Goal: Task Accomplishment & Management: Manage account settings

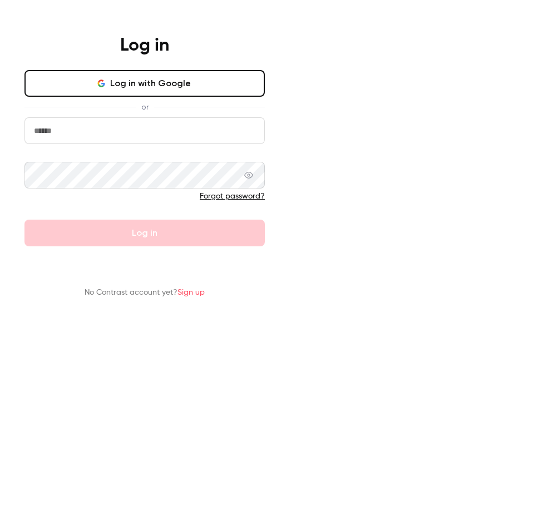
click at [265, 97] on button "Log in with Google" at bounding box center [144, 83] width 240 height 27
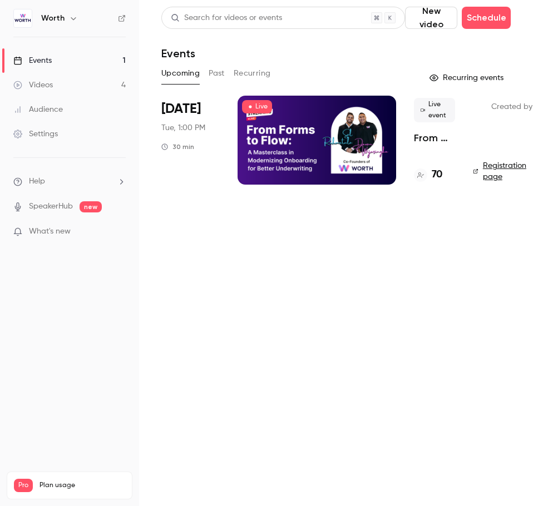
click at [255, 303] on main "Search for videos or events New video Schedule Events Upcoming Past Recurring R…" at bounding box center [336, 253] width 394 height 506
click at [71, 58] on link "Events 1" at bounding box center [69, 60] width 139 height 24
drag, startPoint x: 435, startPoint y: 175, endPoint x: 435, endPoint y: 186, distance: 11.1
click at [436, 175] on h4 "70" at bounding box center [437, 174] width 11 height 15
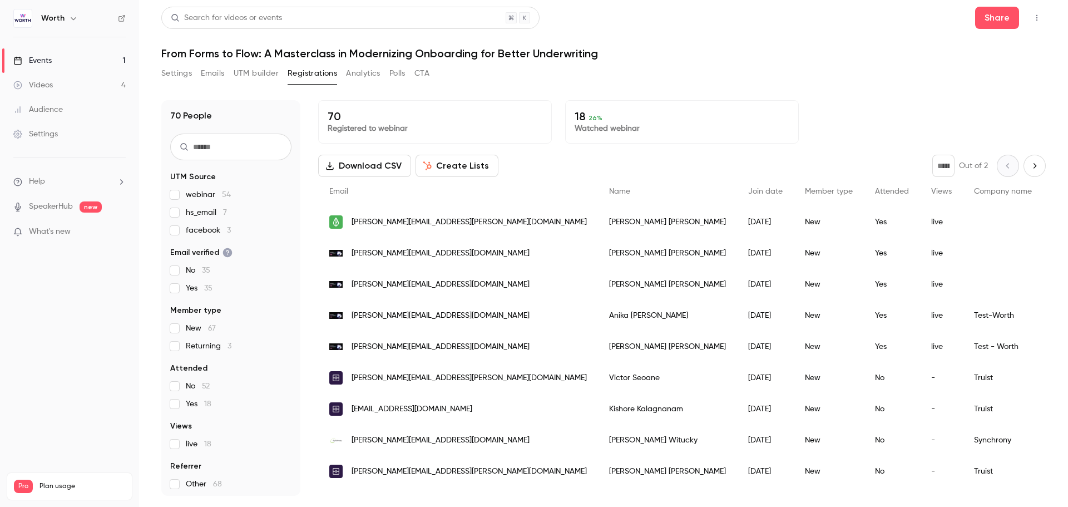
click at [532, 85] on div "Settings Emails UTM builder Registrations Analytics Polls CTA" at bounding box center [603, 76] width 884 height 22
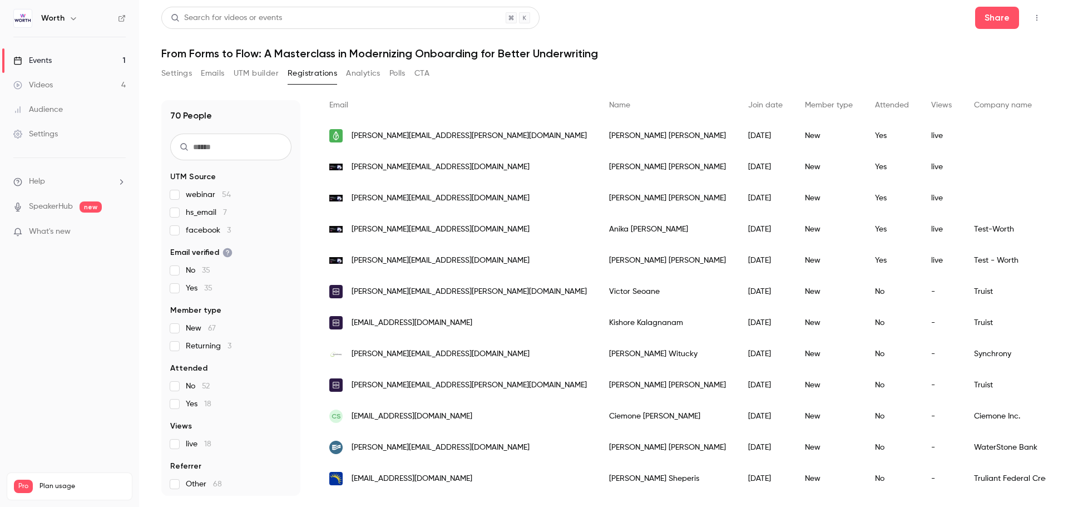
scroll to position [31, 0]
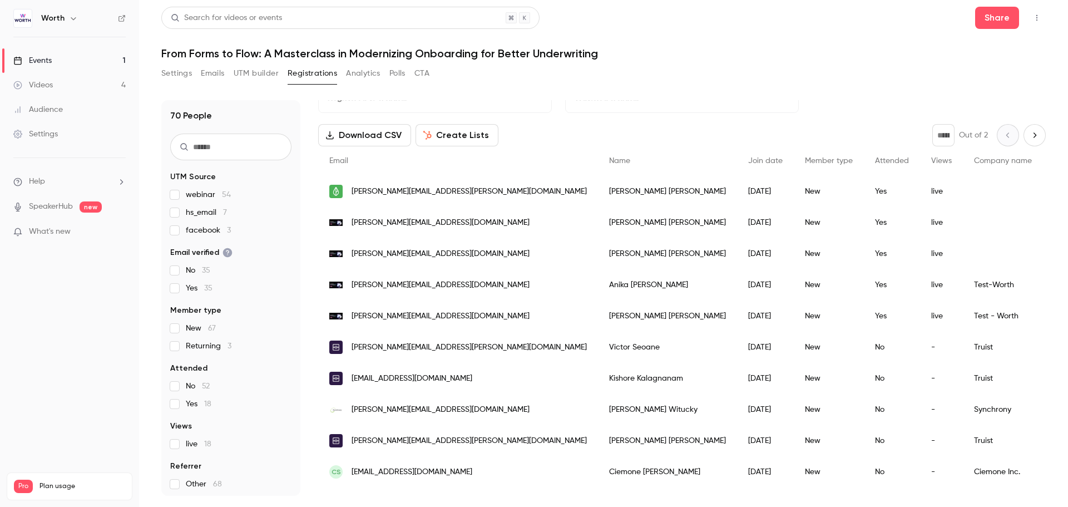
click at [62, 65] on link "Events 1" at bounding box center [69, 60] width 139 height 24
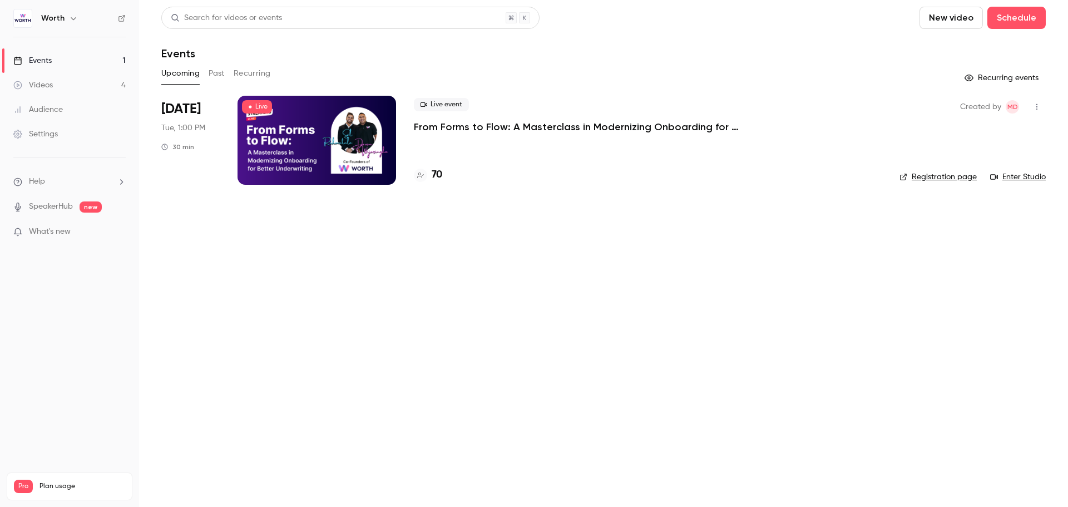
click at [490, 337] on main "Search for videos or events New video Schedule Events Upcoming Past Recurring R…" at bounding box center [603, 253] width 929 height 507
click at [520, 143] on div "Live event From Forms to Flow: A Masterclass in Modernizing Onboarding for Bett…" at bounding box center [648, 140] width 468 height 89
click at [504, 122] on p "From Forms to Flow: A Masterclass in Modernizing Onboarding for Better Underwri…" at bounding box center [581, 126] width 334 height 13
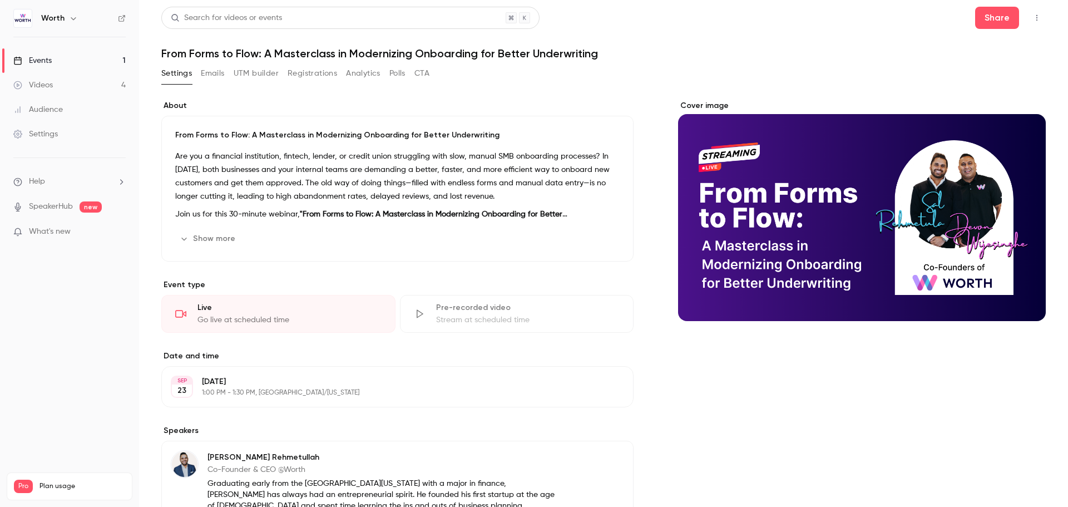
click at [209, 76] on button "Emails" at bounding box center [212, 74] width 23 height 18
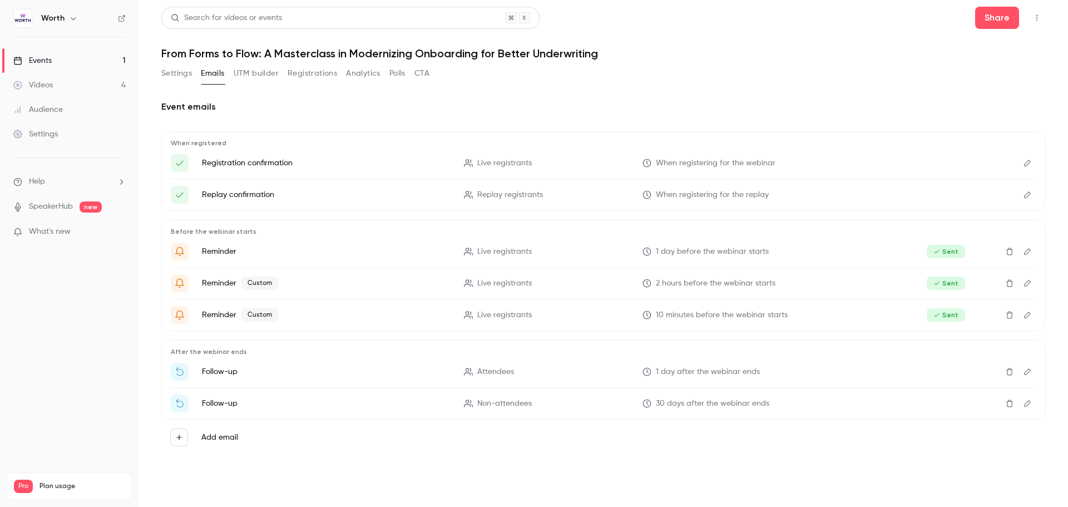
click at [181, 78] on button "Settings" at bounding box center [176, 74] width 31 height 18
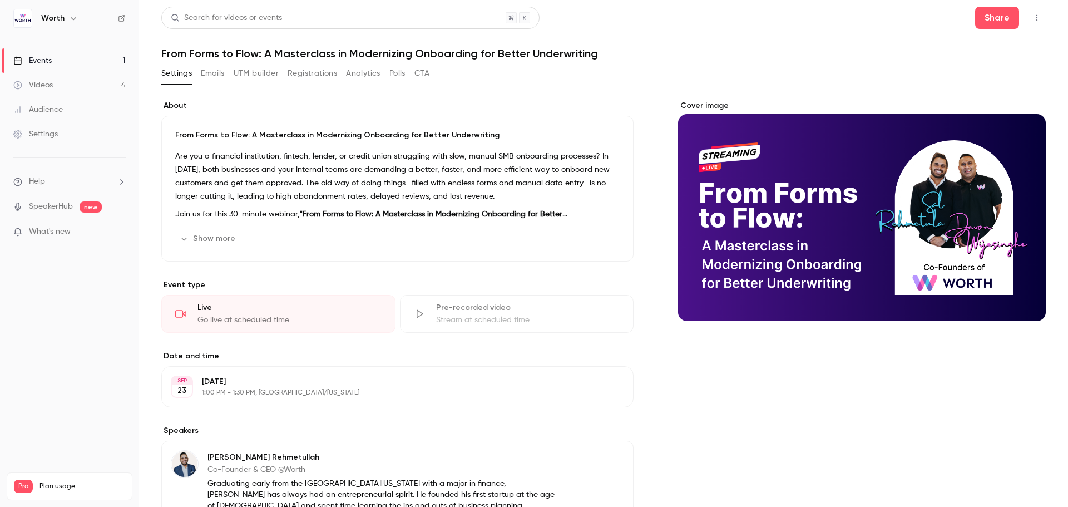
click at [217, 75] on button "Emails" at bounding box center [212, 74] width 23 height 18
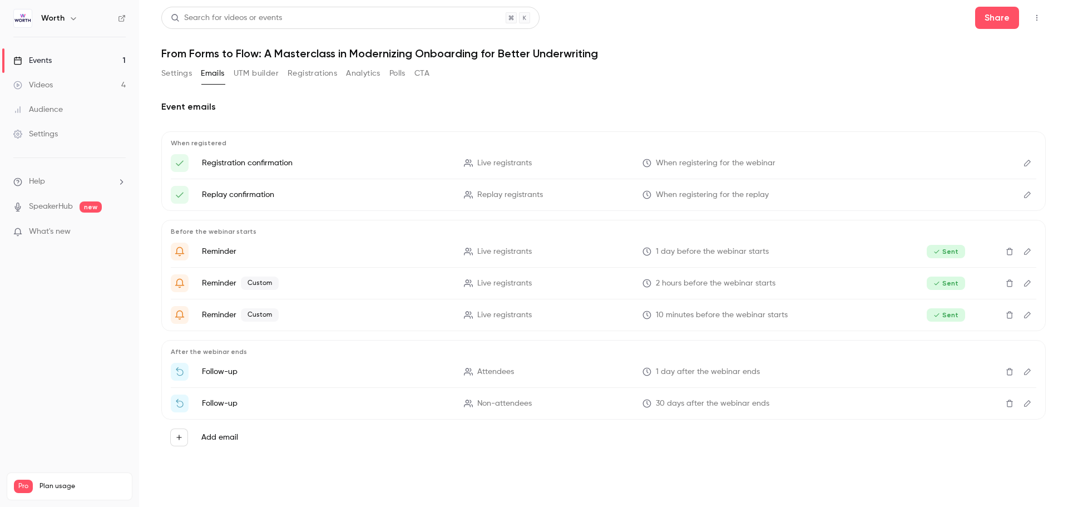
click at [73, 17] on icon "button" at bounding box center [73, 18] width 9 height 9
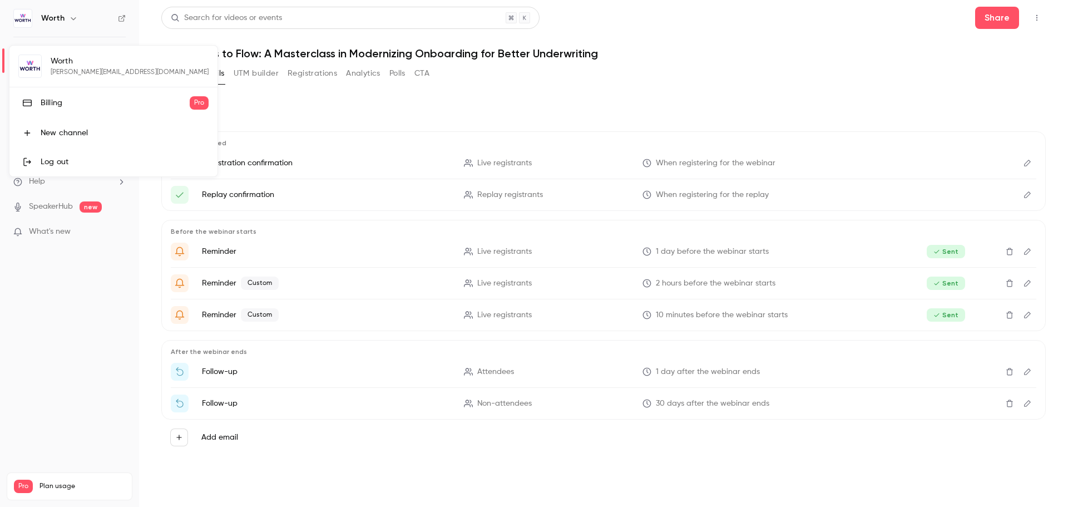
click at [61, 99] on div "Billing" at bounding box center [115, 102] width 149 height 11
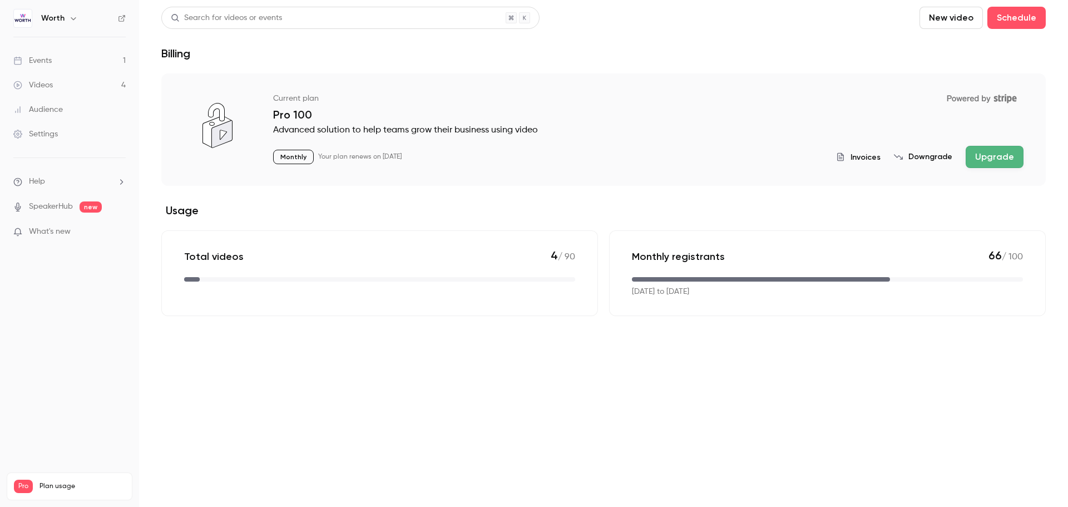
click at [309, 371] on main "Search for videos or events New video Schedule Billing Current plan Powered by …" at bounding box center [603, 253] width 929 height 507
click at [43, 57] on div "Events" at bounding box center [32, 60] width 38 height 11
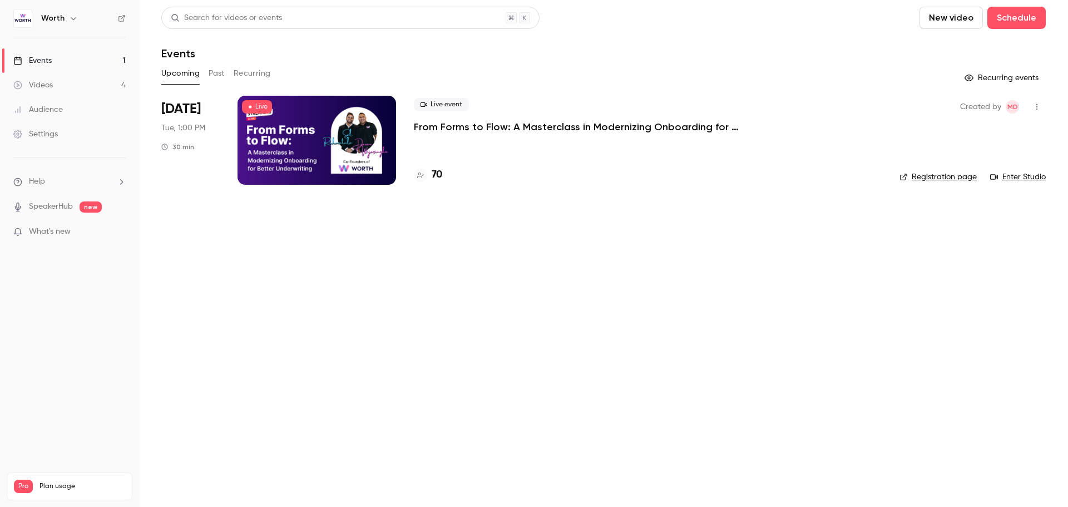
click at [45, 110] on div "Audience" at bounding box center [37, 109] width 49 height 11
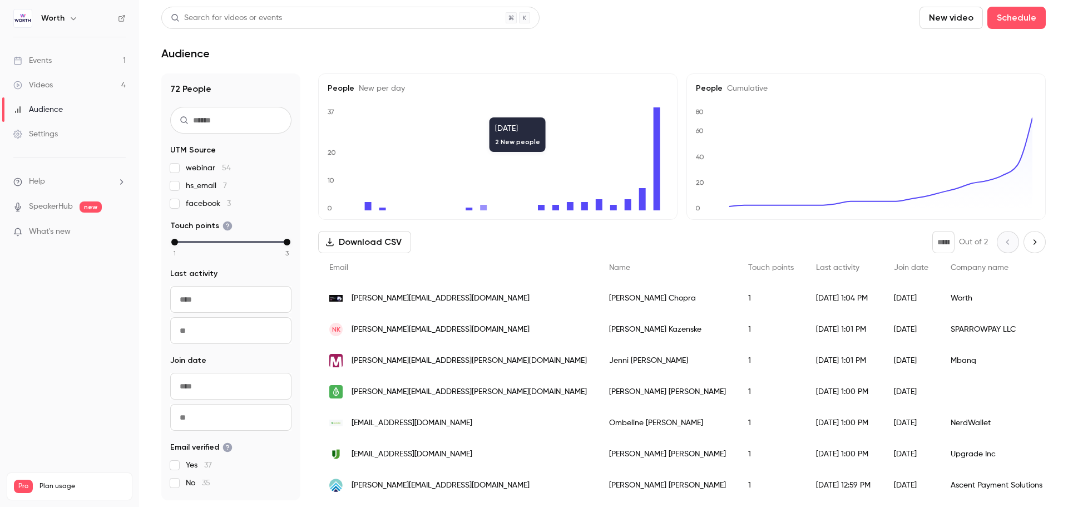
click at [532, 19] on div "Search for videos or events New video Schedule" at bounding box center [603, 18] width 884 height 22
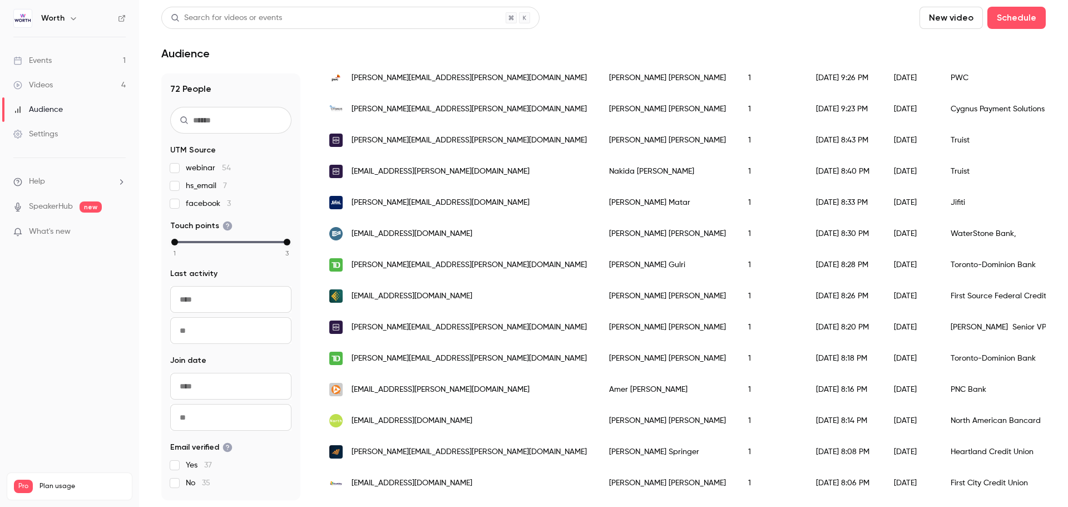
scroll to position [1349, 0]
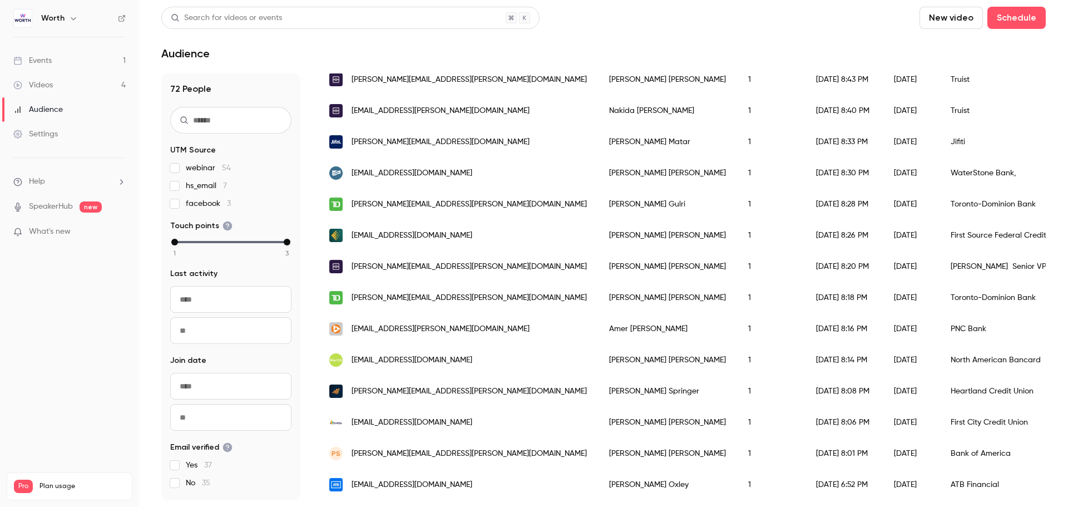
click at [67, 493] on div "Videos 4 / 90 Monthly registrants 66 / 100" at bounding box center [69, 513] width 111 height 40
click at [59, 409] on nav "Worth Events 1 Videos 4 Audience Settings Help SpeakerHub new What's new Pro Pl…" at bounding box center [69, 253] width 139 height 507
click at [66, 363] on nav "Worth Events 1 Videos 4 Audience Settings Help SpeakerHub new What's new Pro Pl…" at bounding box center [69, 253] width 139 height 507
click at [47, 182] on li "Help" at bounding box center [69, 182] width 112 height 12
click at [75, 297] on div at bounding box center [534, 253] width 1068 height 507
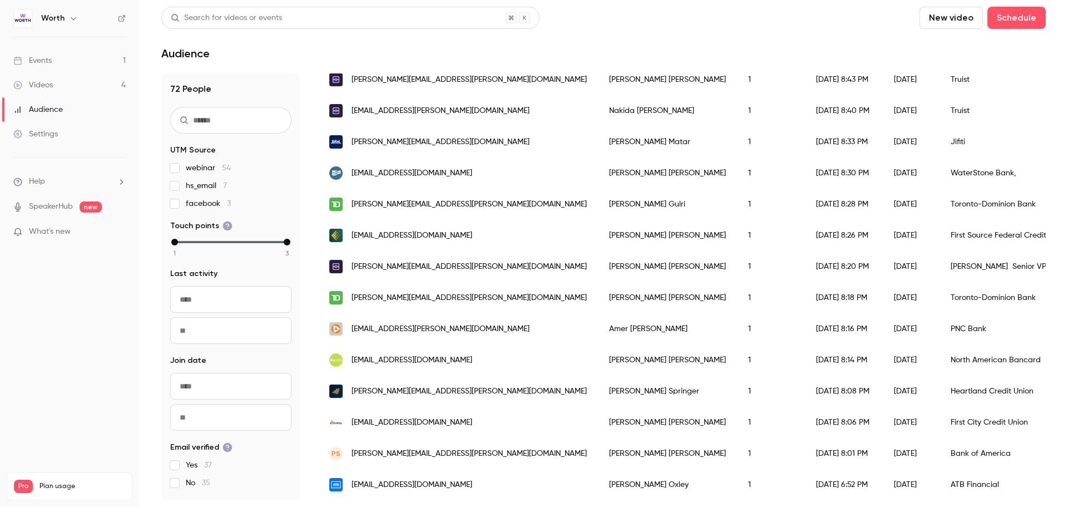
click at [64, 57] on link "Events 1" at bounding box center [69, 60] width 139 height 24
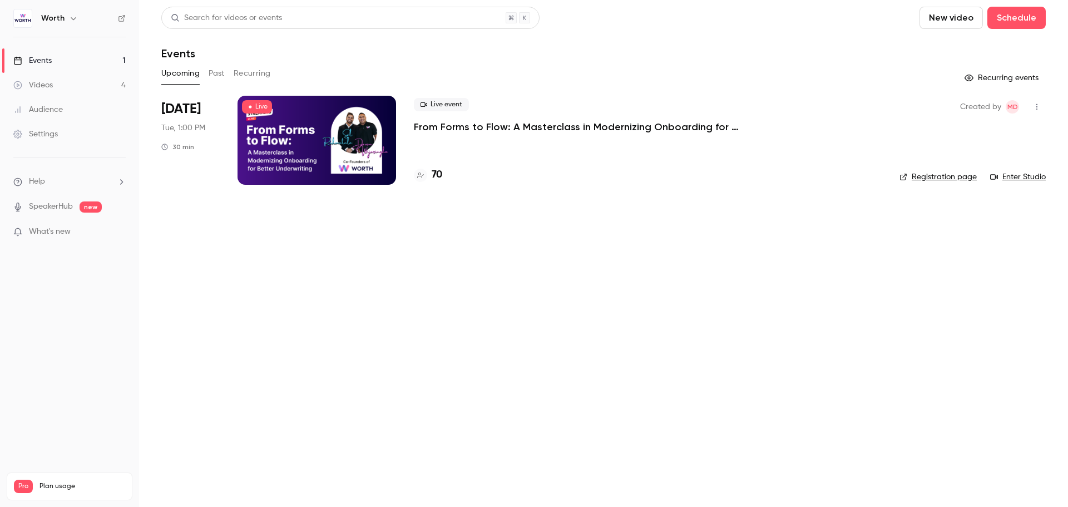
click at [65, 11] on div "Worth" at bounding box center [69, 18] width 112 height 19
click at [67, 20] on button "button" at bounding box center [73, 18] width 13 height 13
click at [68, 316] on div at bounding box center [534, 253] width 1068 height 507
click at [318, 314] on main "Search for videos or events New video Schedule Events Upcoming Past Recurring R…" at bounding box center [603, 253] width 929 height 507
click at [219, 71] on button "Past" at bounding box center [217, 74] width 16 height 18
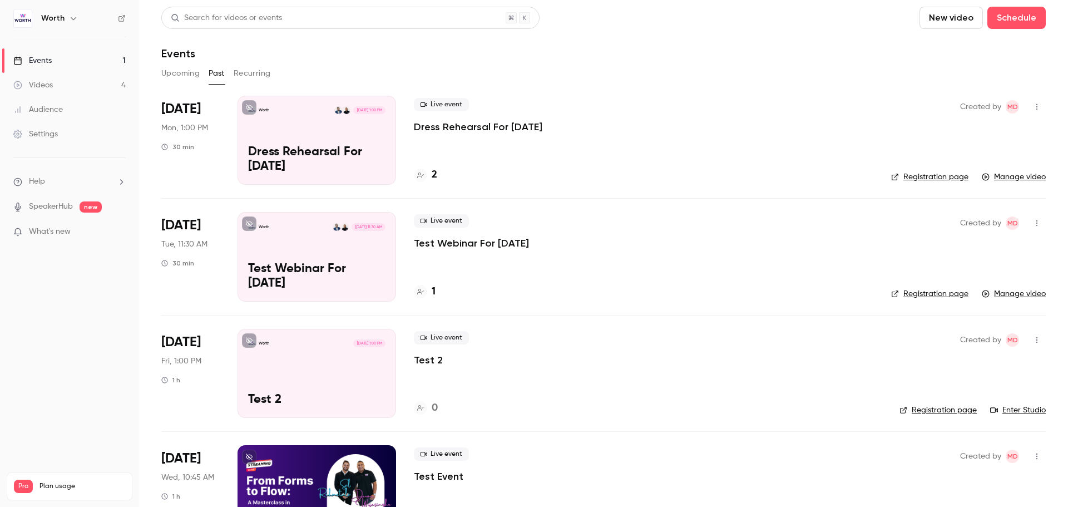
click at [185, 73] on button "Upcoming" at bounding box center [180, 74] width 38 height 18
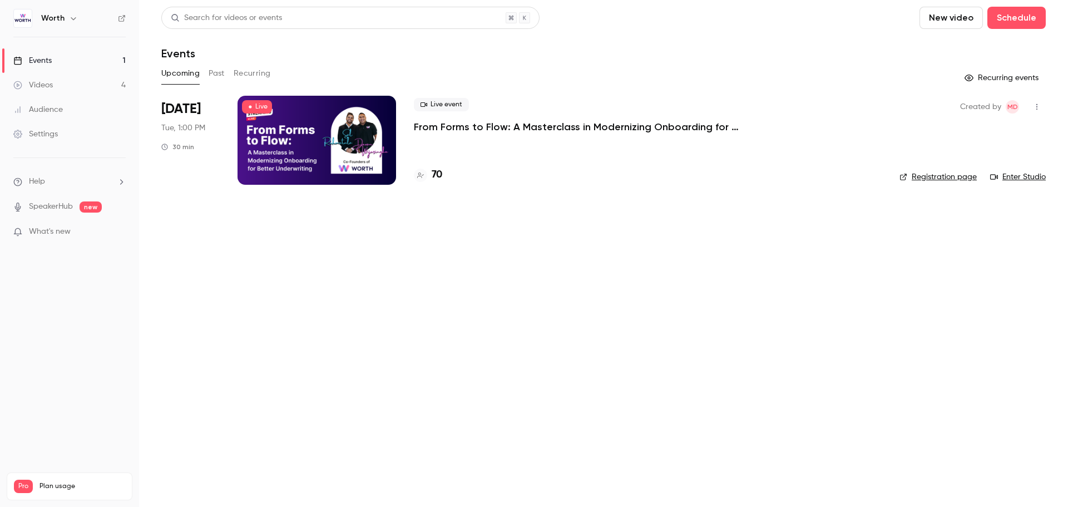
click at [532, 138] on div "Live event From Forms to Flow: A Masterclass in Modernizing Onboarding for Bett…" at bounding box center [648, 140] width 468 height 89
click at [532, 127] on p "From Forms to Flow: A Masterclass in Modernizing Onboarding for Better Underwri…" at bounding box center [581, 126] width 334 height 13
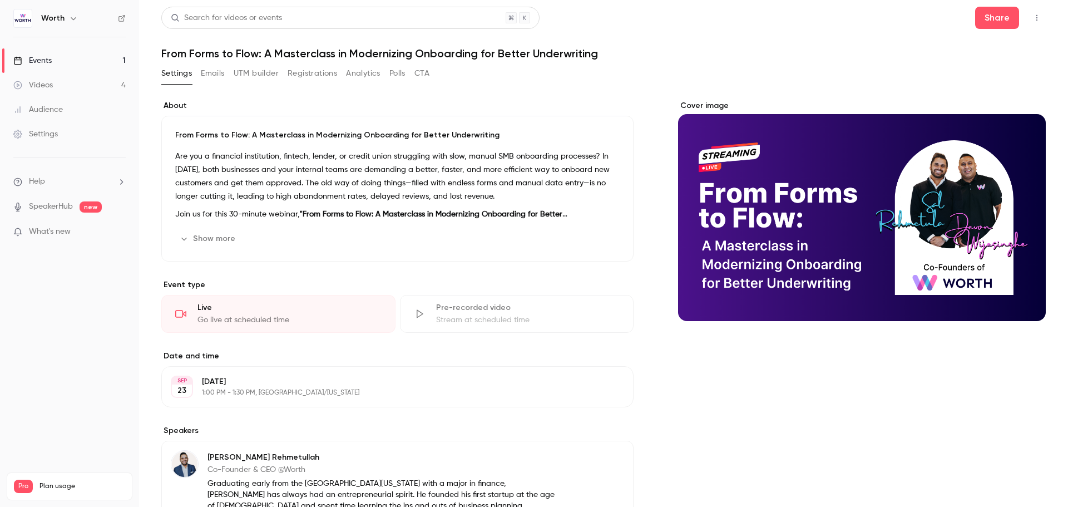
click at [207, 78] on button "Emails" at bounding box center [212, 74] width 23 height 18
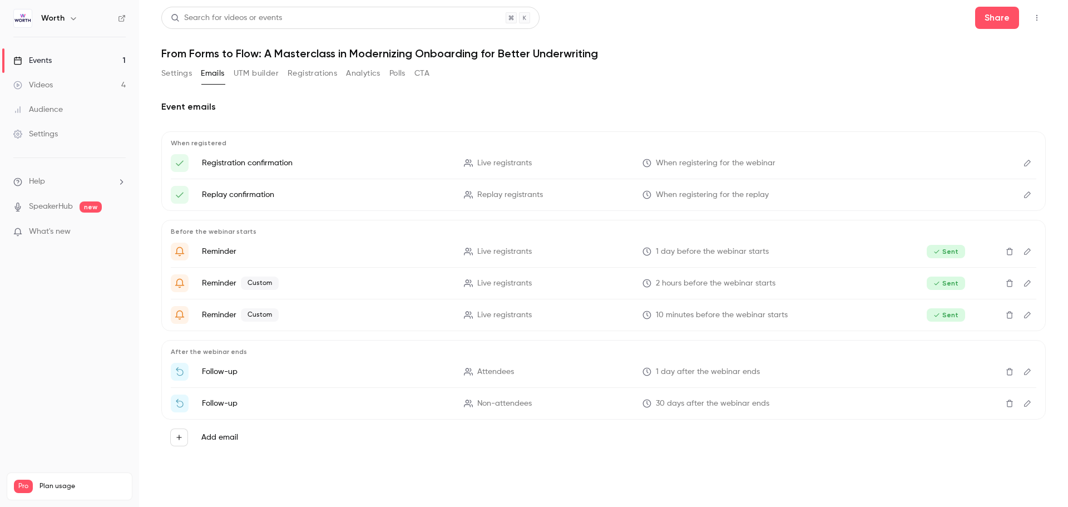
click at [303, 77] on button "Registrations" at bounding box center [312, 74] width 49 height 18
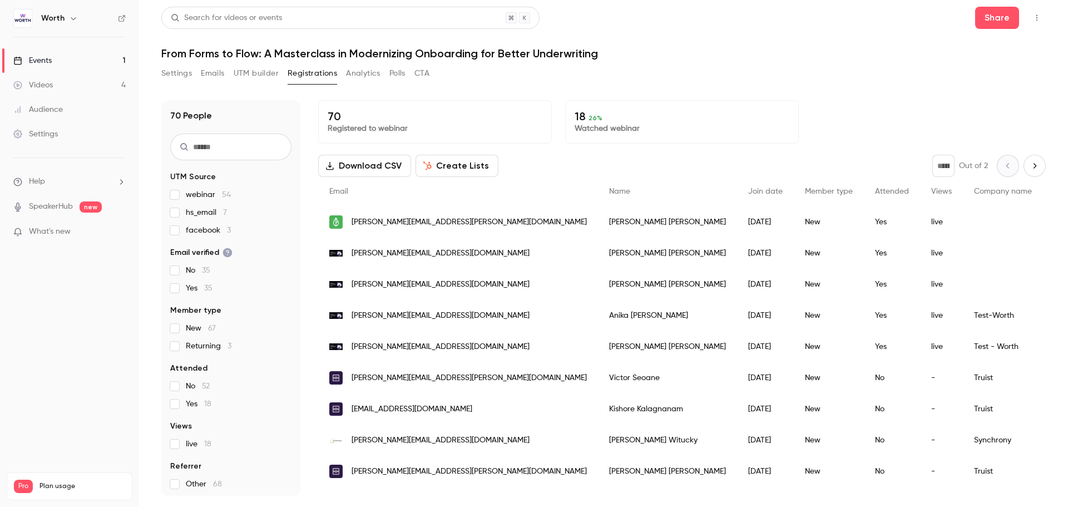
click at [532, 57] on h1 "From Forms to Flow: A Masterclass in Modernizing Onboarding for Better Underwri…" at bounding box center [603, 53] width 884 height 13
